Goal: Use online tool/utility

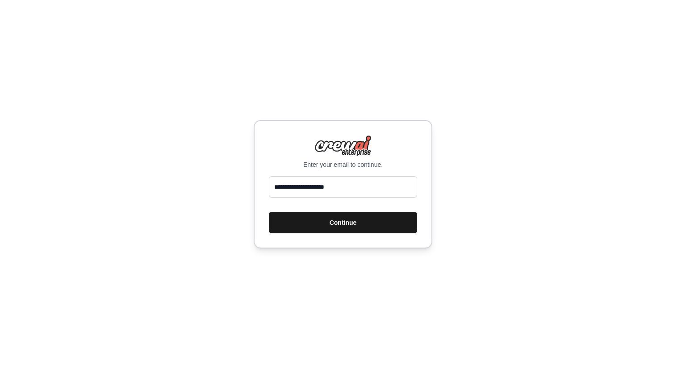
type input "**********"
click at [347, 227] on button "Continue" at bounding box center [343, 222] width 148 height 21
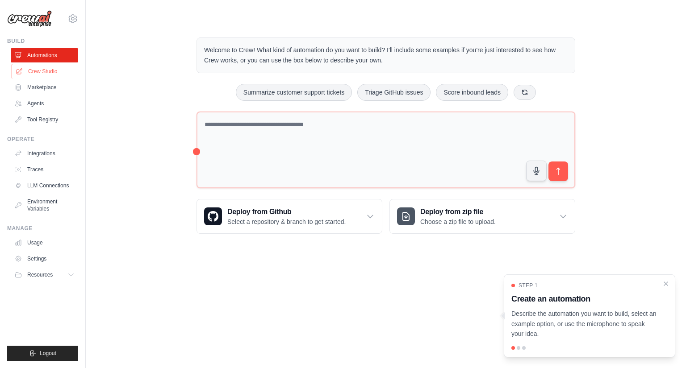
click at [41, 65] on link "Crew Studio" at bounding box center [45, 71] width 67 height 14
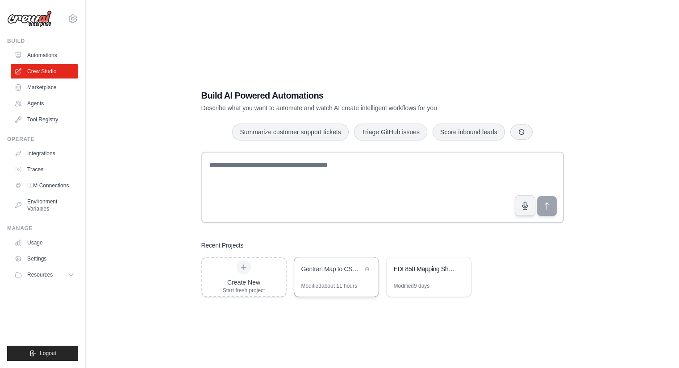
click at [320, 275] on div "Gentran Map to CSV Converter" at bounding box center [331, 270] width 61 height 11
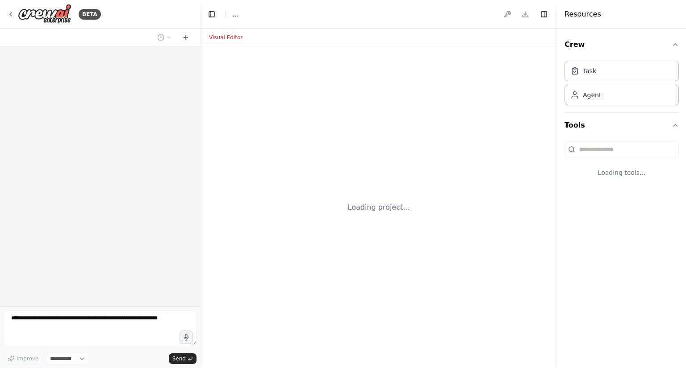
select select "****"
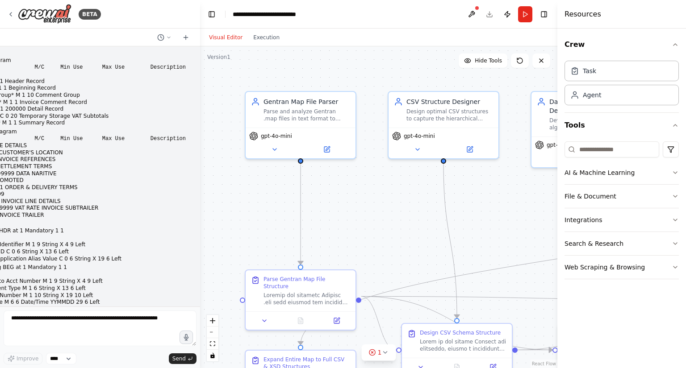
scroll to position [125625, 0]
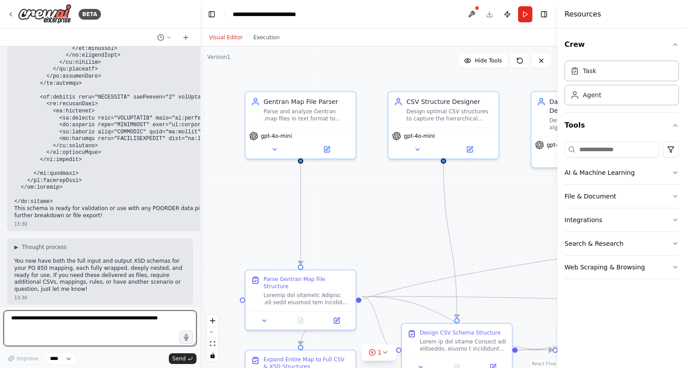
click at [35, 320] on textarea at bounding box center [100, 329] width 193 height 36
type textarea "**********"
click at [0, 317] on div "BETA INPUT Branching Diagram Name M/C Min Use Max Use Description INPUT* M 1 1 …" at bounding box center [100, 184] width 200 height 368
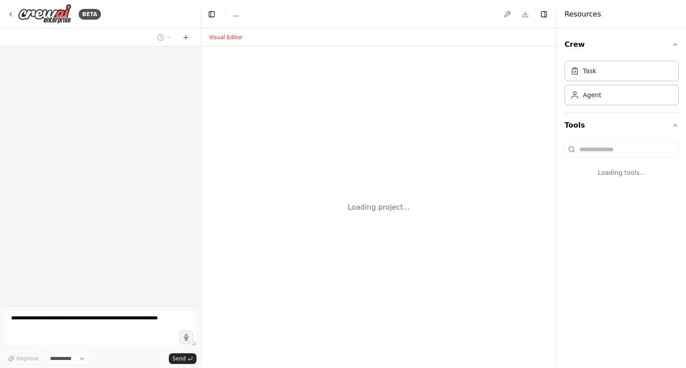
select select "****"
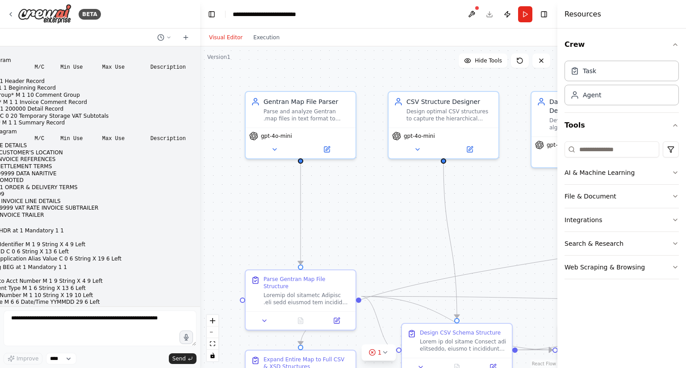
scroll to position [125625, 0]
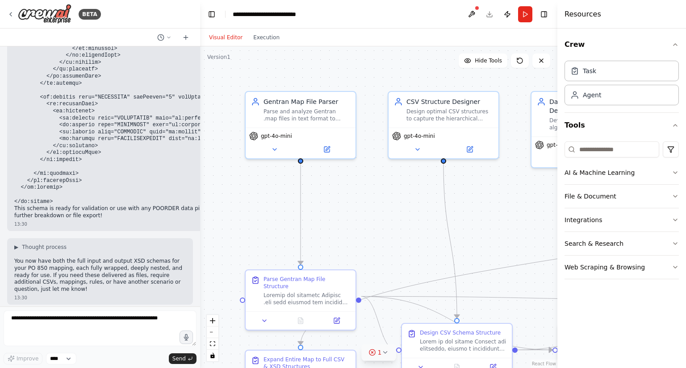
click at [373, 352] on icon at bounding box center [372, 353] width 2 height 2
click at [407, 329] on button at bounding box center [414, 330] width 15 height 11
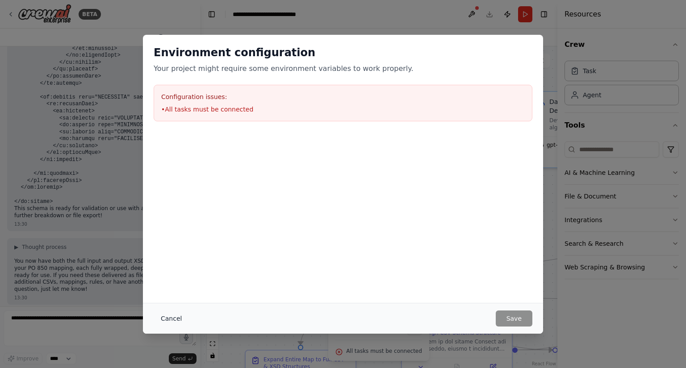
click at [182, 318] on button "Cancel" at bounding box center [171, 319] width 35 height 16
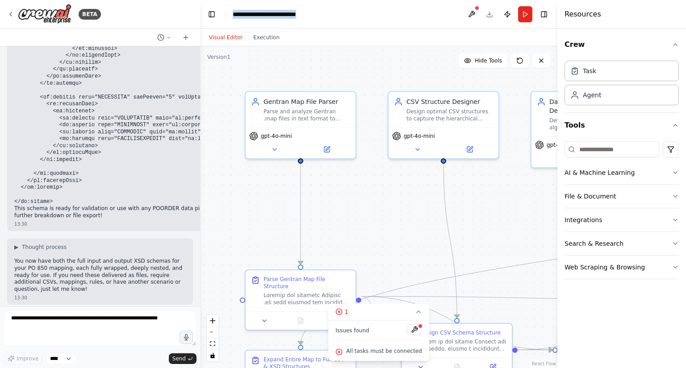
drag, startPoint x: 320, startPoint y: 14, endPoint x: 230, endPoint y: 15, distance: 89.7
click at [230, 15] on header "**********" at bounding box center [378, 14] width 357 height 29
copy div "**********"
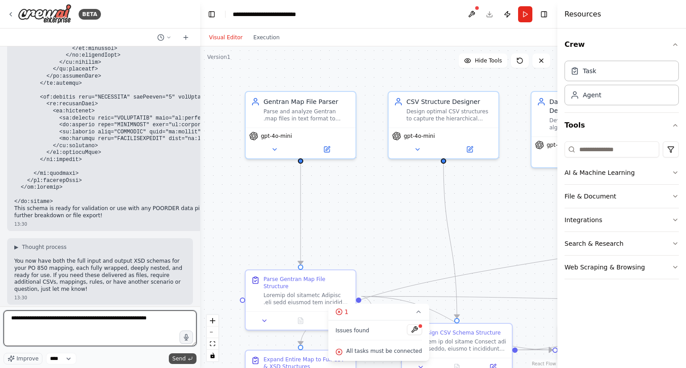
type textarea "**********"
click at [180, 356] on span "Send" at bounding box center [178, 358] width 13 height 7
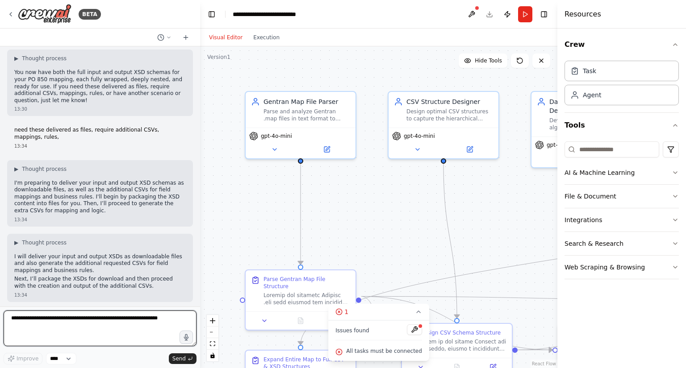
scroll to position [125821, 0]
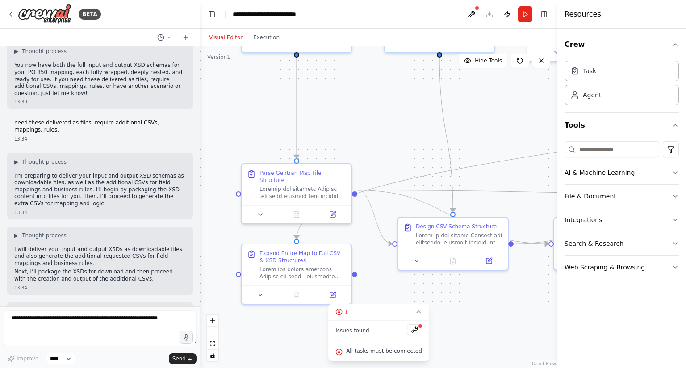
drag, startPoint x: 357, startPoint y: 239, endPoint x: 353, endPoint y: 126, distance: 113.0
click at [353, 126] on div ".deletable-edge-delete-btn { width: 20px; height: 20px; border: 0px solid #ffff…" at bounding box center [378, 207] width 357 height 322
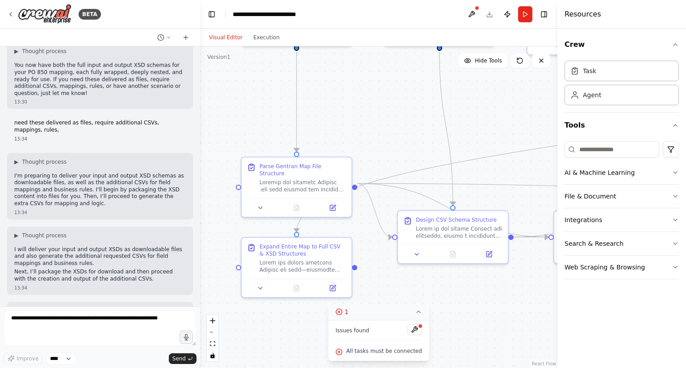
click at [342, 312] on icon at bounding box center [338, 311] width 7 height 7
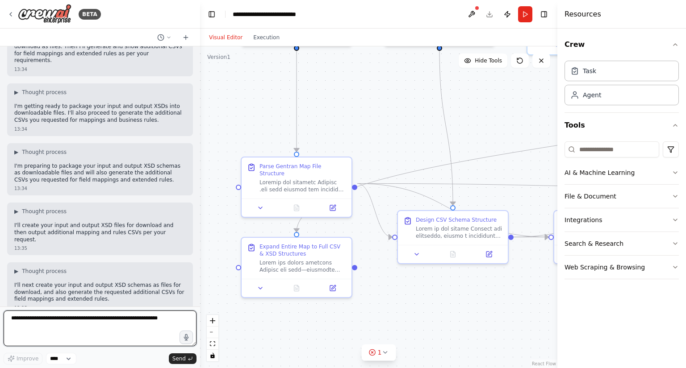
scroll to position [126113, 0]
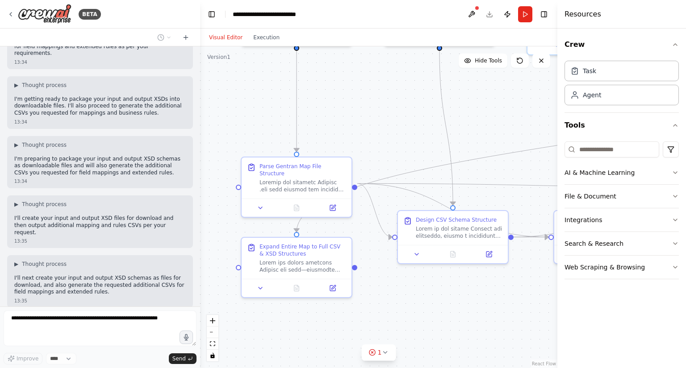
drag, startPoint x: 439, startPoint y: 329, endPoint x: 409, endPoint y: 341, distance: 32.8
click at [328, 327] on div ".deletable-edge-delete-btn { width: 20px; height: 20px; border: 0px solid #ffff…" at bounding box center [378, 207] width 357 height 322
click at [297, 321] on div ".deletable-edge-delete-btn { width: 20px; height: 20px; border: 0px solid #ffff…" at bounding box center [378, 207] width 357 height 322
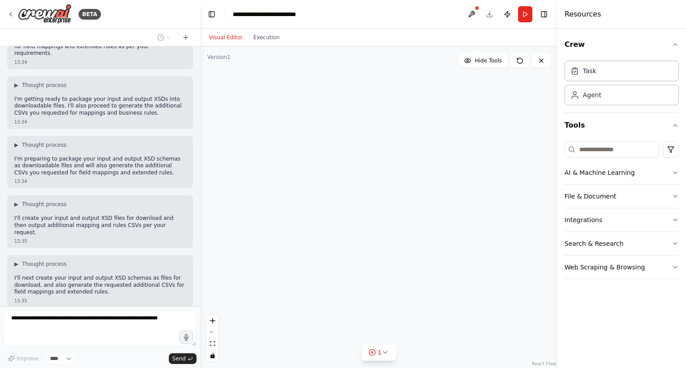
scroll to position [126158, 0]
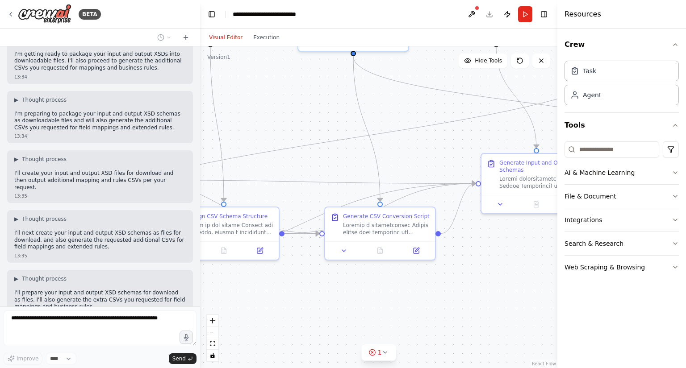
click at [561, 274] on div "BETA INPUT Branching Diagram Name M/C Min Use Max Use Description INPUT* M 1 1 …" at bounding box center [343, 184] width 686 height 368
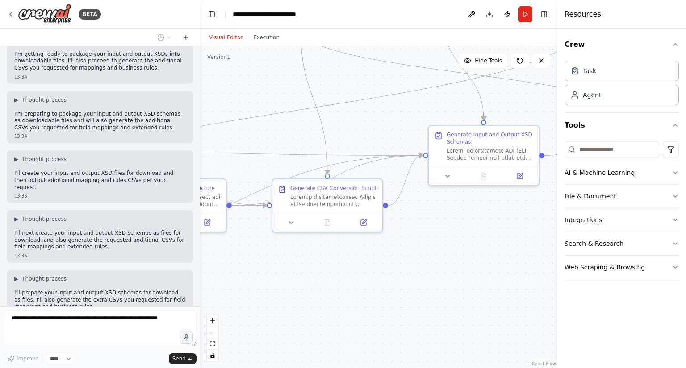
drag, startPoint x: 433, startPoint y: 304, endPoint x: 256, endPoint y: 329, distance: 179.5
click at [256, 329] on div ".deletable-edge-delete-btn { width: 20px; height: 20px; border: 0px solid #ffff…" at bounding box center [378, 207] width 357 height 322
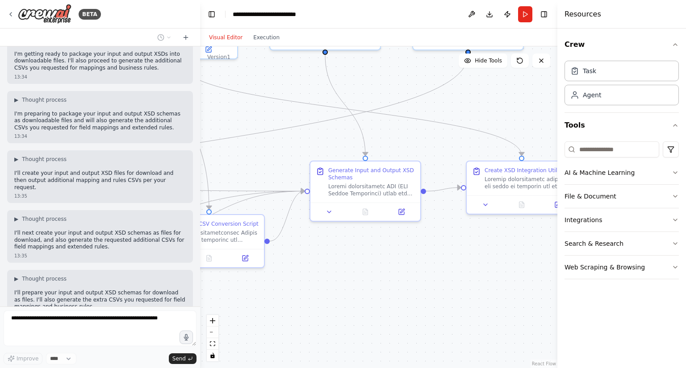
drag, startPoint x: 393, startPoint y: 298, endPoint x: 293, endPoint y: 329, distance: 104.9
click at [293, 329] on div ".deletable-edge-delete-btn { width: 20px; height: 20px; border: 0px solid #ffff…" at bounding box center [378, 207] width 357 height 322
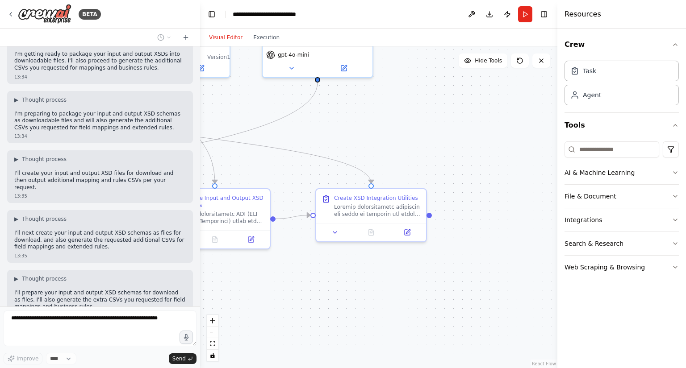
drag, startPoint x: 436, startPoint y: 297, endPoint x: 285, endPoint y: 325, distance: 153.0
click at [285, 325] on div ".deletable-edge-delete-btn { width: 20px; height: 20px; border: 0px solid #ffff…" at bounding box center [378, 207] width 357 height 322
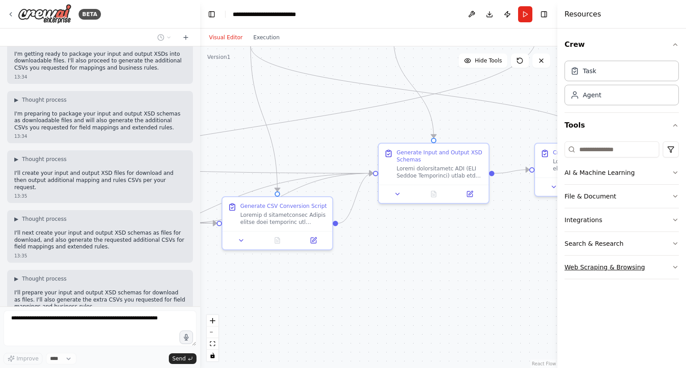
drag, startPoint x: 315, startPoint y: 324, endPoint x: 598, endPoint y: 256, distance: 291.0
click at [554, 271] on div "BETA INPUT Branching Diagram Name M/C Min Use Max Use Description INPUT* M 1 1 …" at bounding box center [343, 184] width 686 height 368
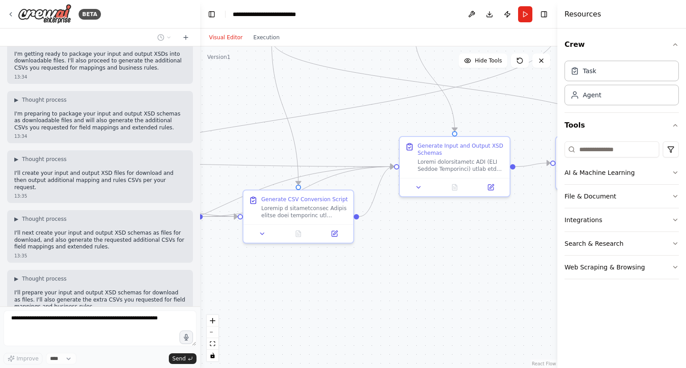
click at [537, 250] on div ".deletable-edge-delete-btn { width: 20px; height: 20px; border: 0px solid #ffff…" at bounding box center [378, 207] width 357 height 322
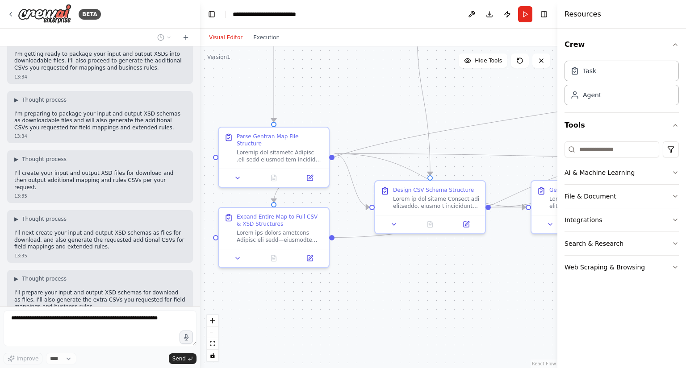
drag, startPoint x: 330, startPoint y: 284, endPoint x: 424, endPoint y: 335, distance: 106.7
click at [424, 335] on div ".deletable-edge-delete-btn { width: 20px; height: 20px; border: 0px solid #ffff…" at bounding box center [378, 207] width 357 height 322
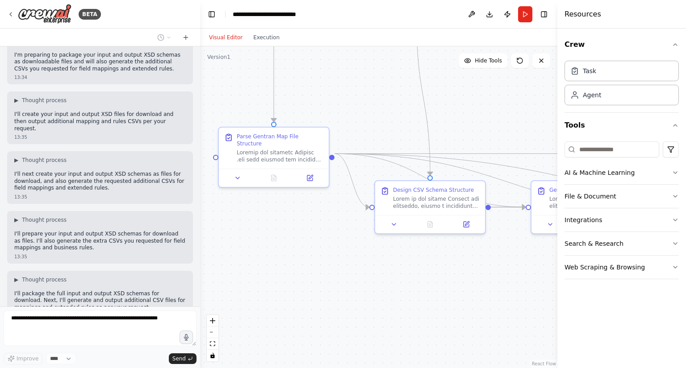
scroll to position [126239, 0]
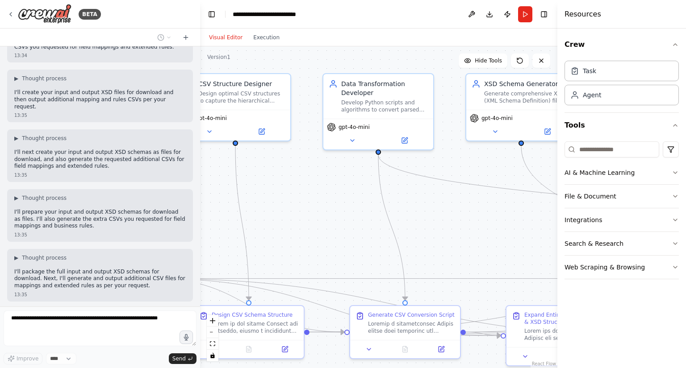
drag, startPoint x: 363, startPoint y: 109, endPoint x: 183, endPoint y: 233, distance: 219.3
click at [182, 234] on div "BETA INPUT Branching Diagram Name M/C Min Use Max Use Description INPUT* M 1 1 …" at bounding box center [343, 184] width 686 height 368
drag, startPoint x: 494, startPoint y: 230, endPoint x: 412, endPoint y: 251, distance: 84.4
click at [216, 227] on div ".deletable-edge-delete-btn { width: 20px; height: 20px; border: 0px solid #ffff…" at bounding box center [378, 207] width 357 height 322
click at [305, 167] on div ".deletable-edge-delete-btn { width: 20px; height: 20px; border: 0px solid #ffff…" at bounding box center [378, 207] width 357 height 322
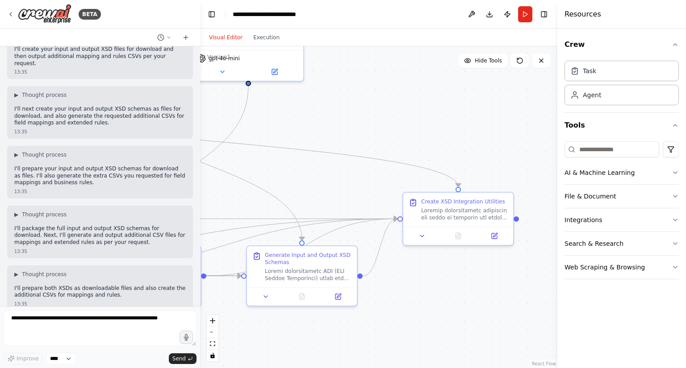
scroll to position [126289, 0]
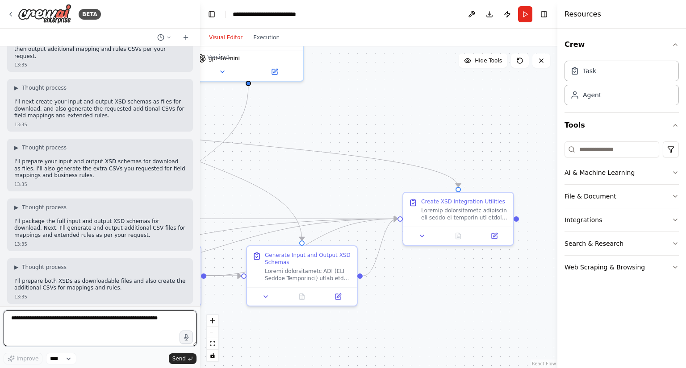
click at [57, 323] on textarea at bounding box center [100, 329] width 193 height 36
type textarea "**********"
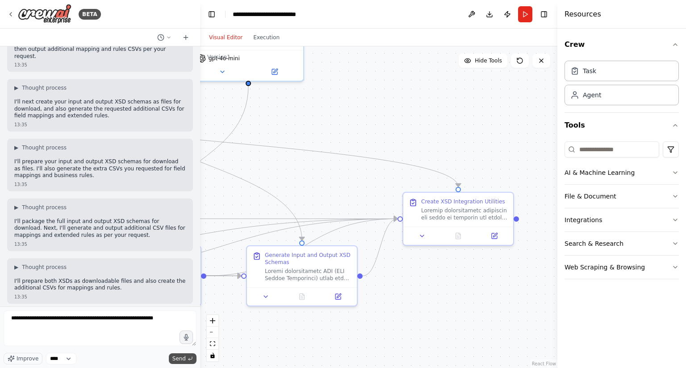
click at [181, 359] on span "Send" at bounding box center [178, 358] width 13 height 7
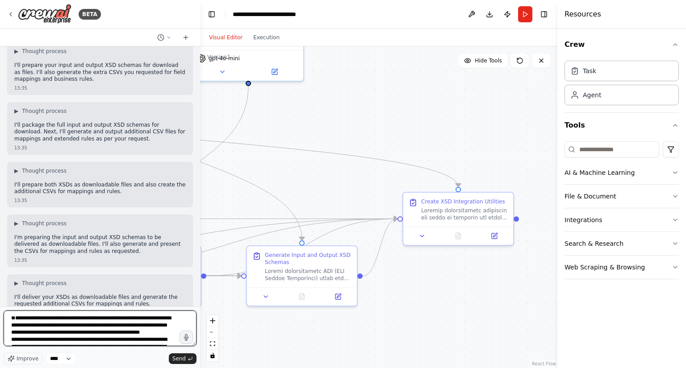
scroll to position [4003, 0]
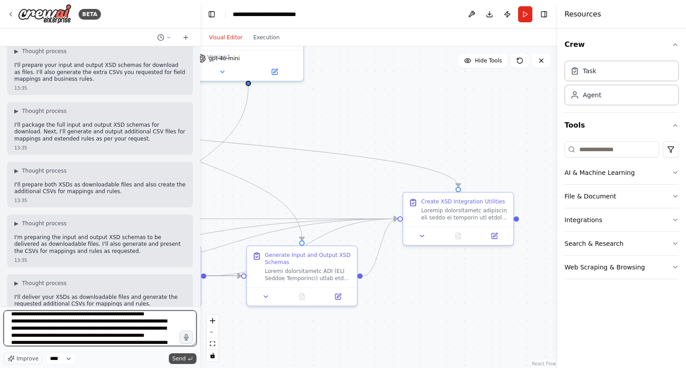
type textarea "**********"
click at [177, 362] on span "Send" at bounding box center [178, 358] width 13 height 7
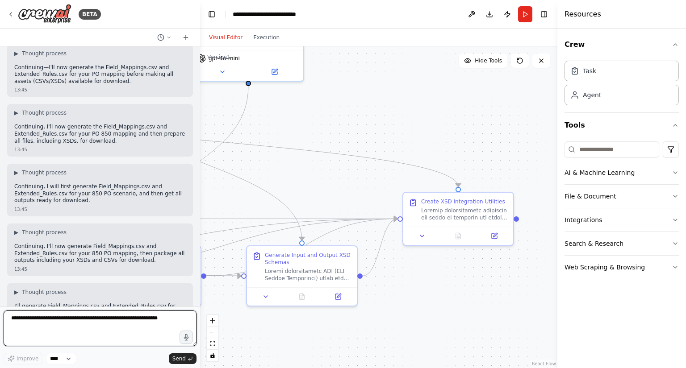
scroll to position [129777, 0]
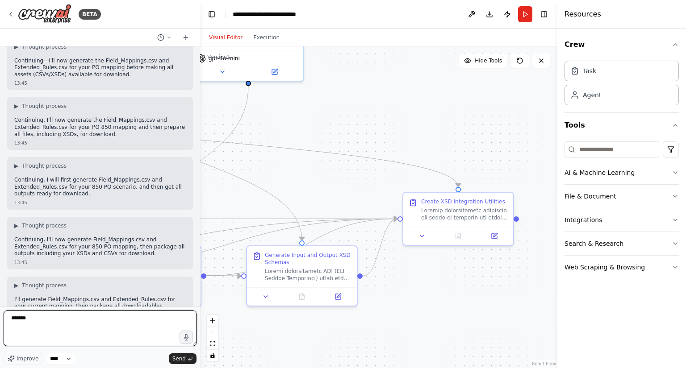
type textarea "********"
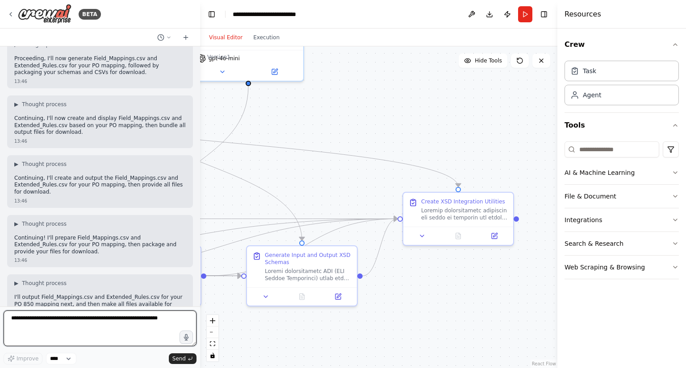
scroll to position [130144, 0]
